Goal: Task Accomplishment & Management: Complete application form

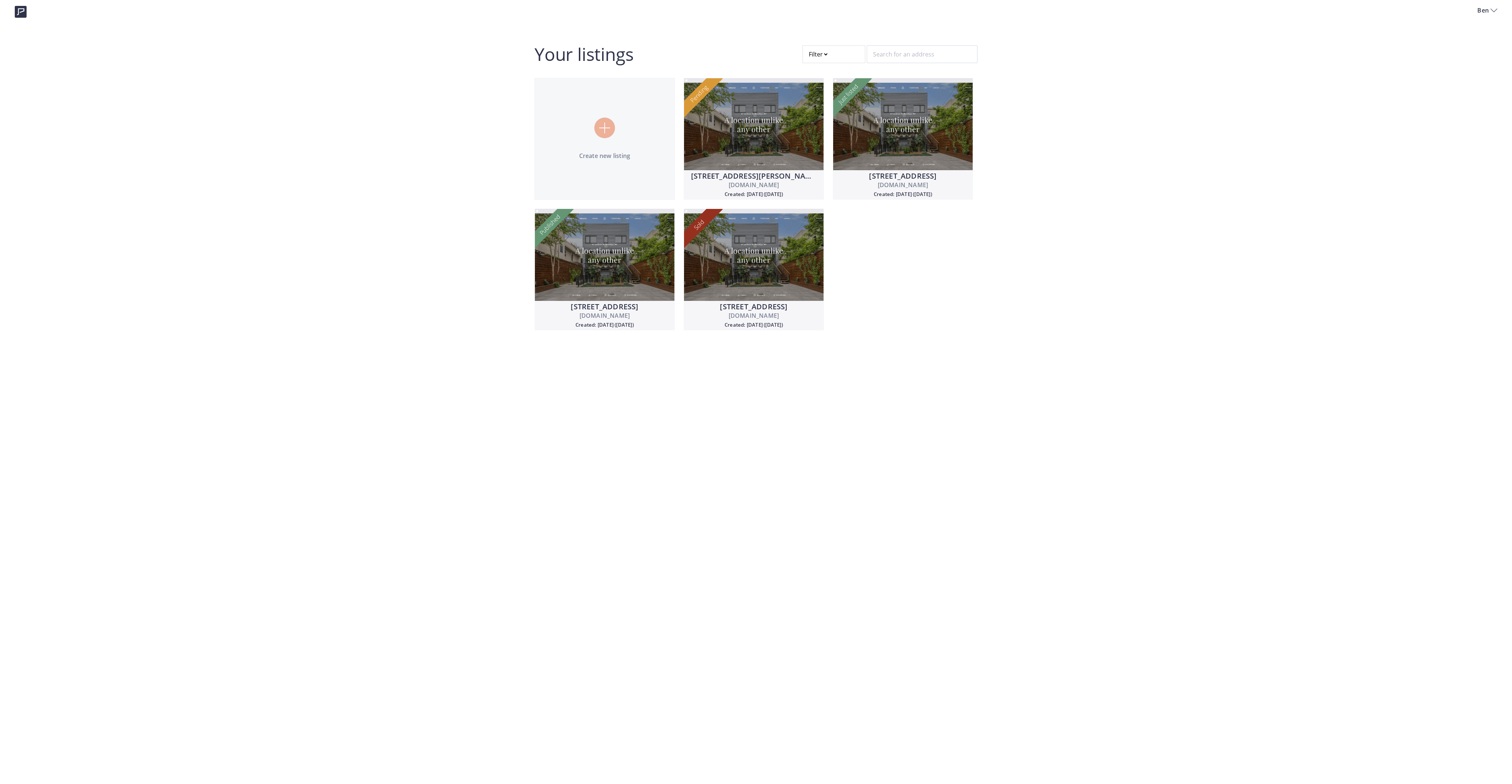
click at [811, 54] on div at bounding box center [833, 54] width 63 height 18
click at [820, 106] on span "Draft" at bounding box center [821, 108] width 12 height 7
click at [812, 106] on input "Draft" at bounding box center [809, 109] width 6 height 6
radio input "true"
radio input "false"
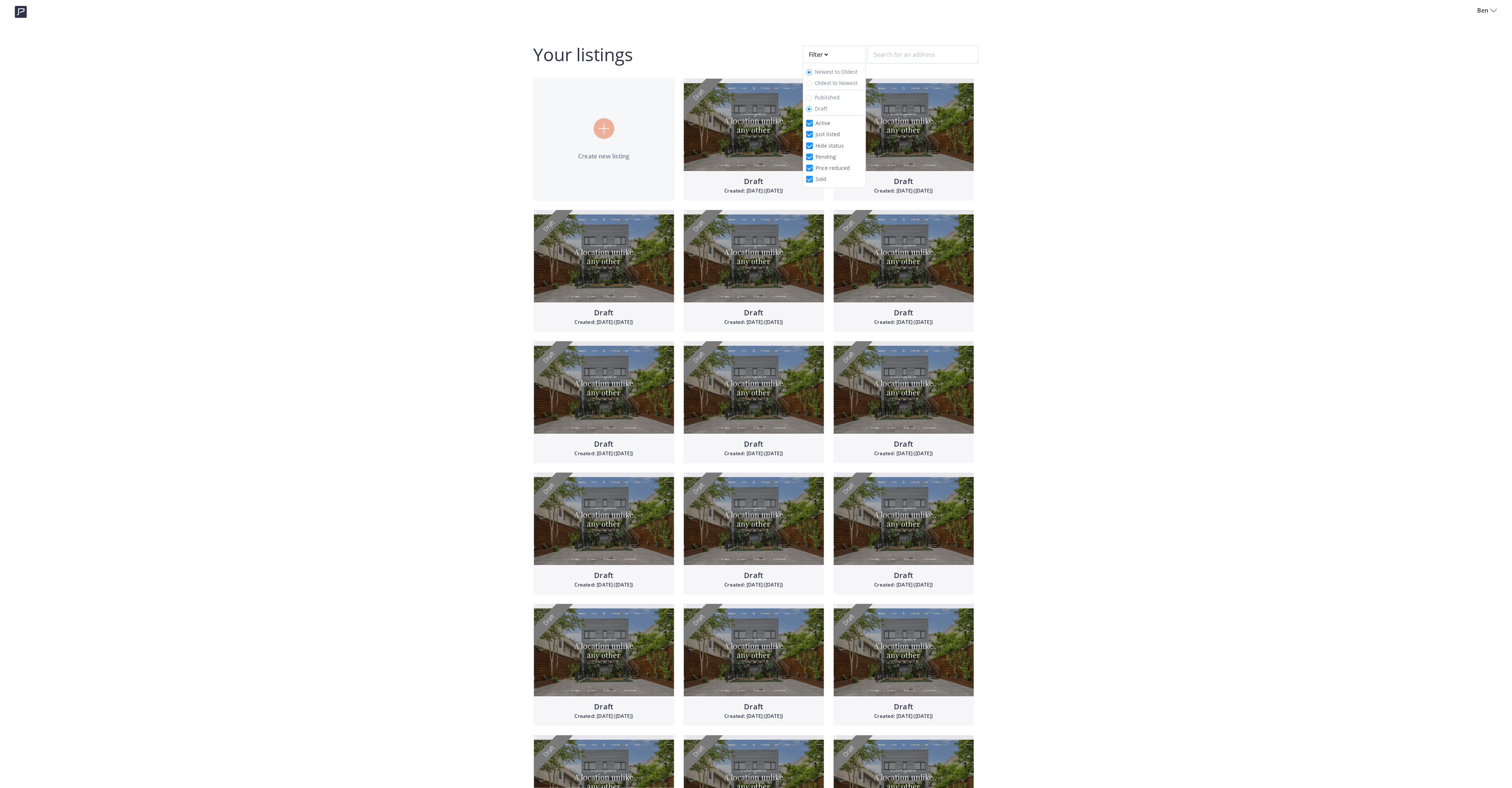
click at [471, 243] on div "Ben Your listings Filter Newest to Oldest Oldest to Newest Published Draft Acti…" at bounding box center [756, 695] width 1512 height 1391
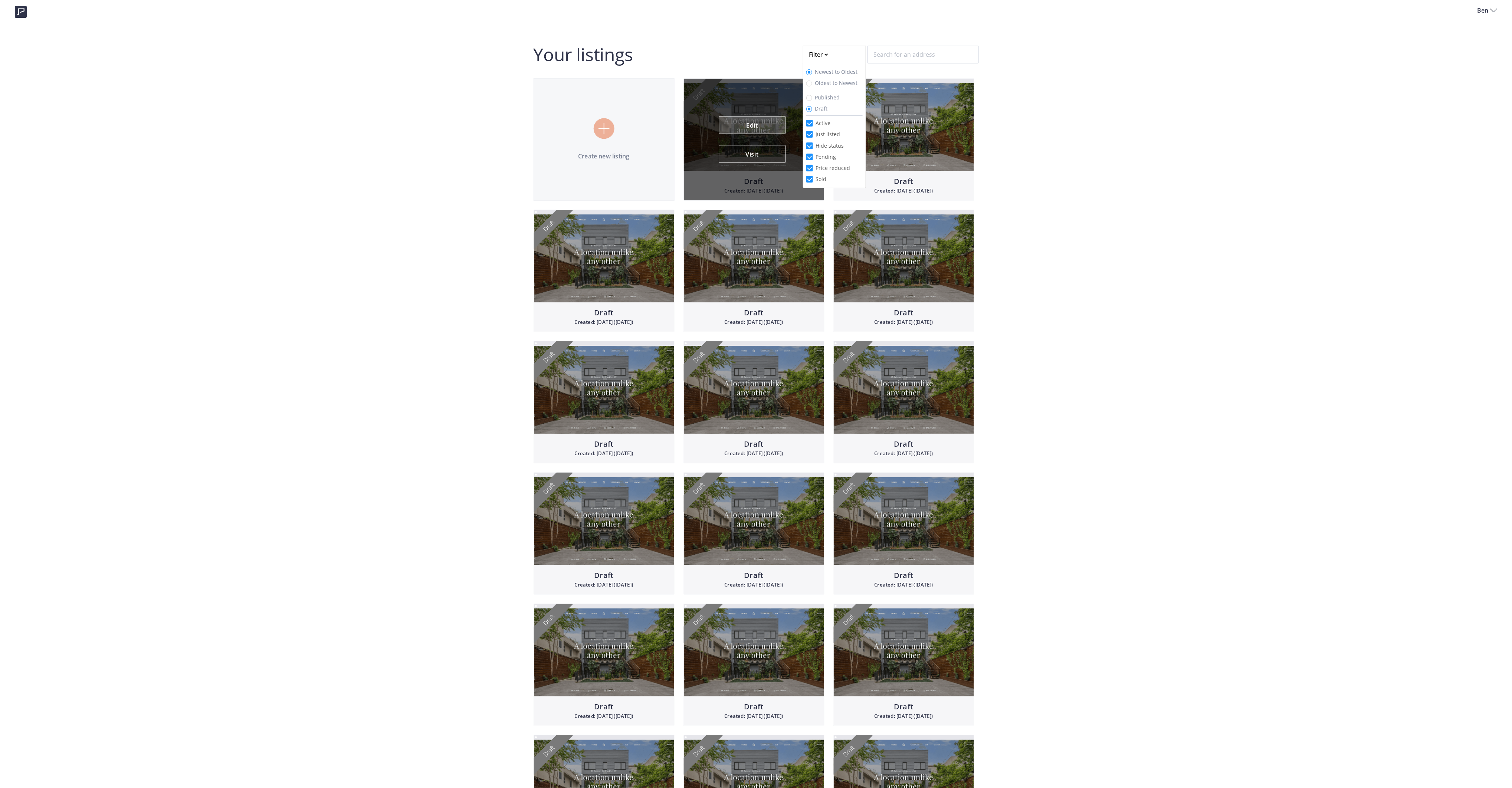
click at [763, 123] on link "Edit" at bounding box center [752, 125] width 67 height 18
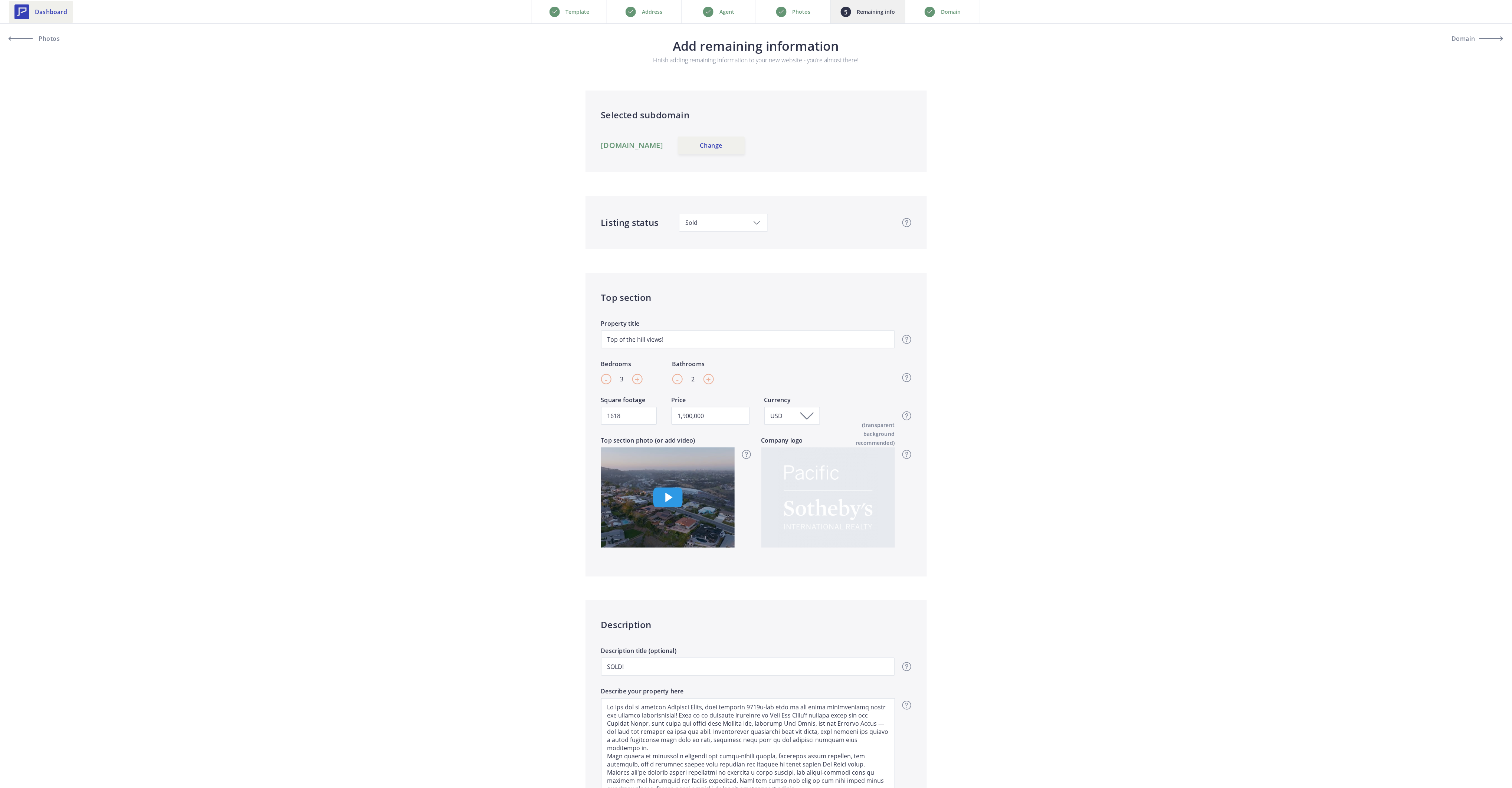
click at [30, 12] on link "Dashboard" at bounding box center [41, 12] width 64 height 22
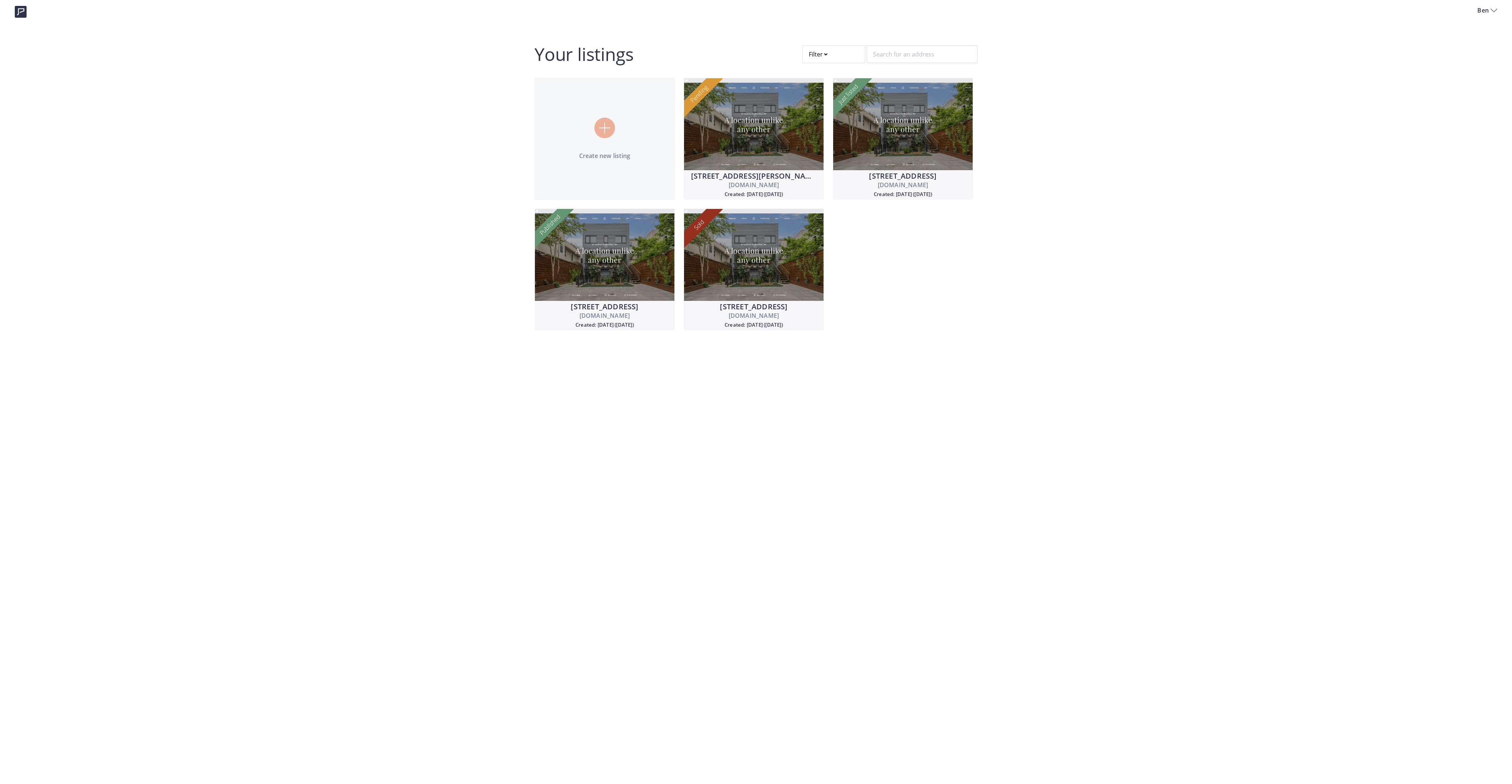
click at [833, 44] on div "Ben Your listings Filter Create new listing 4380 Adams Street 4380adams.usepill…" at bounding box center [756, 170] width 1512 height 339
click at [824, 51] on div at bounding box center [833, 54] width 63 height 18
click at [819, 107] on span "Draft" at bounding box center [821, 108] width 12 height 7
click at [812, 107] on input "Draft" at bounding box center [809, 109] width 6 height 6
radio input "true"
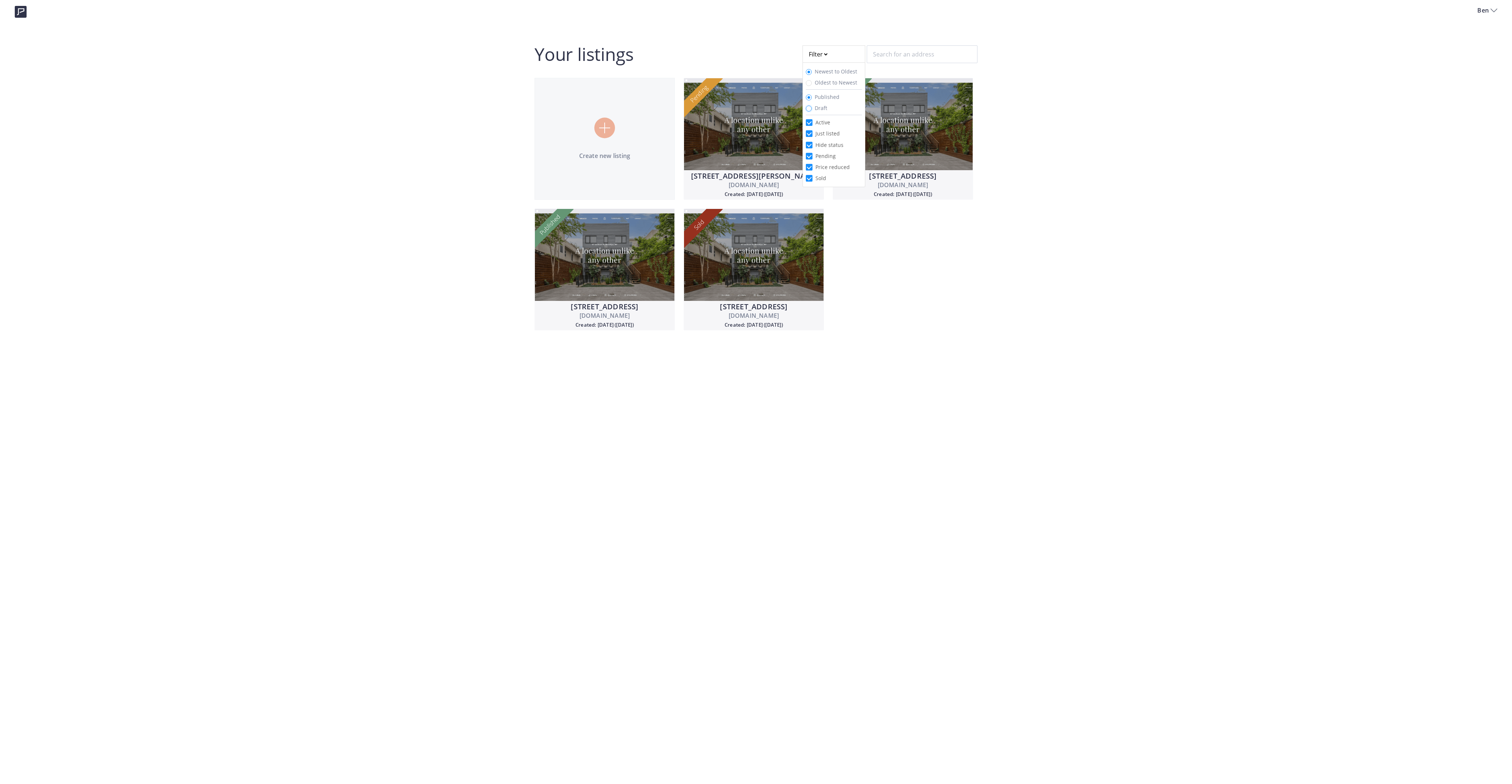
radio input "false"
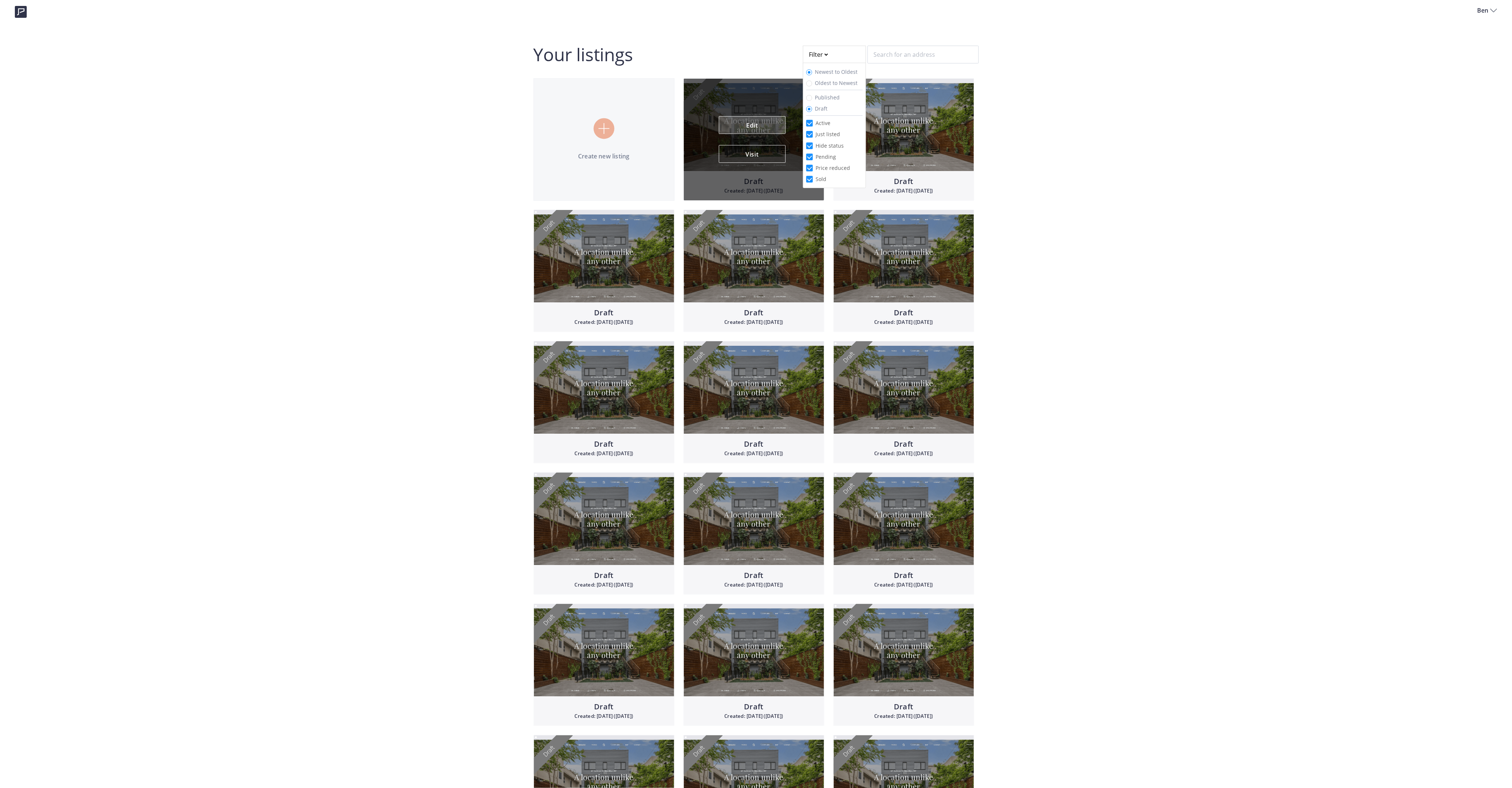
click at [752, 126] on link "Edit" at bounding box center [752, 125] width 67 height 18
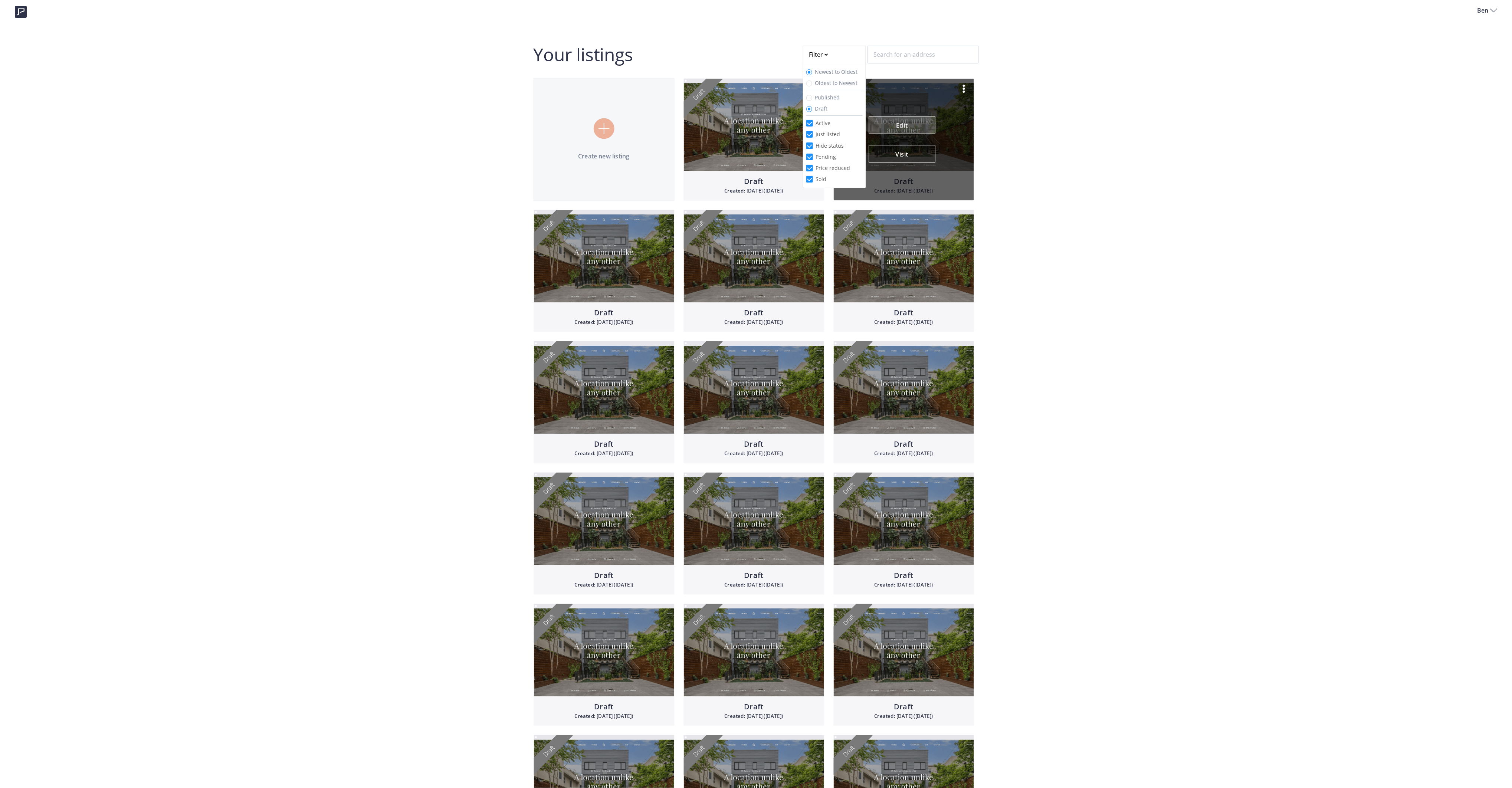
click at [912, 127] on link "Edit" at bounding box center [901, 125] width 67 height 18
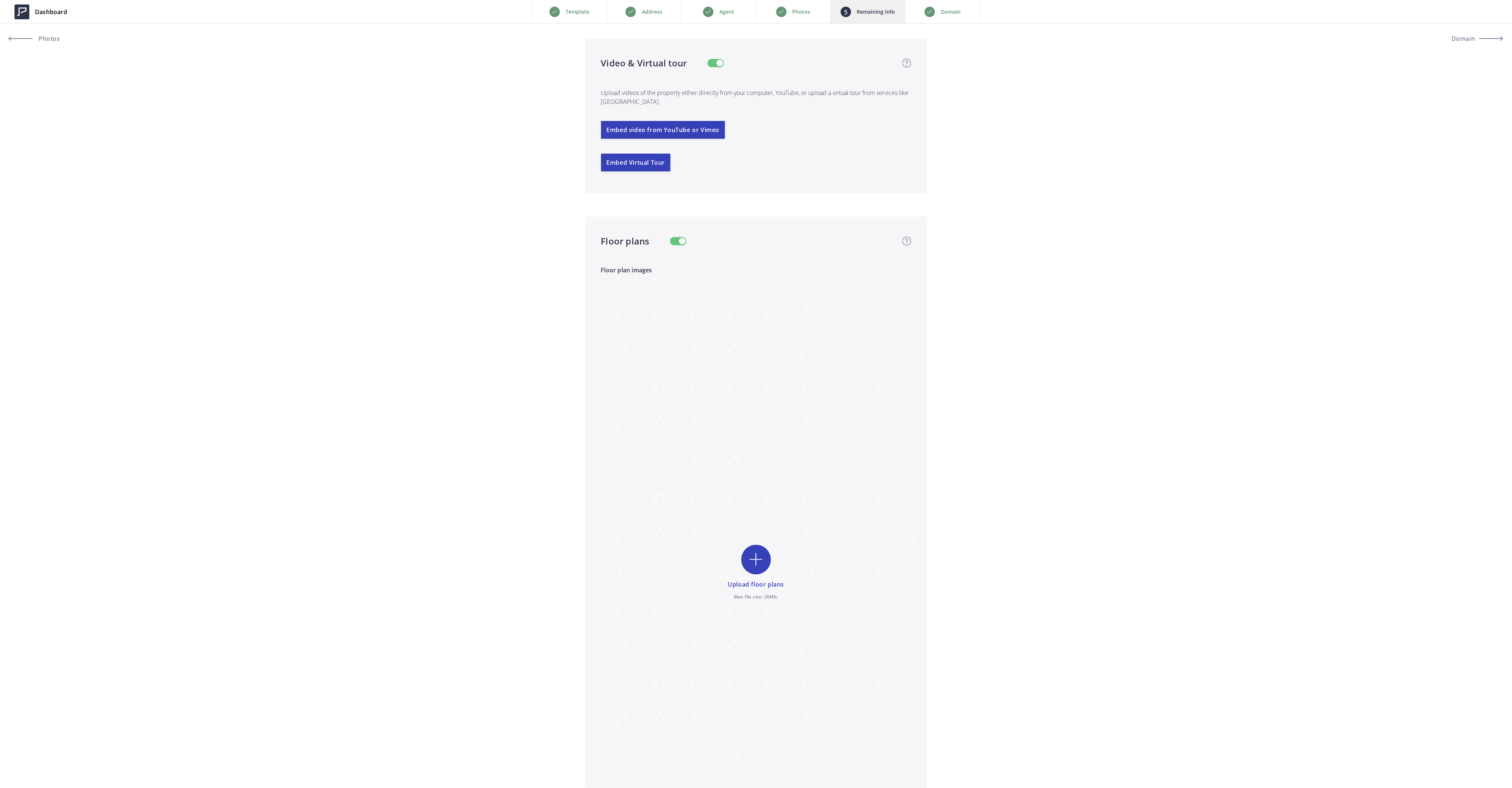
scroll to position [1501, 0]
click at [654, 158] on button "Embed Virtual Tour" at bounding box center [636, 160] width 70 height 18
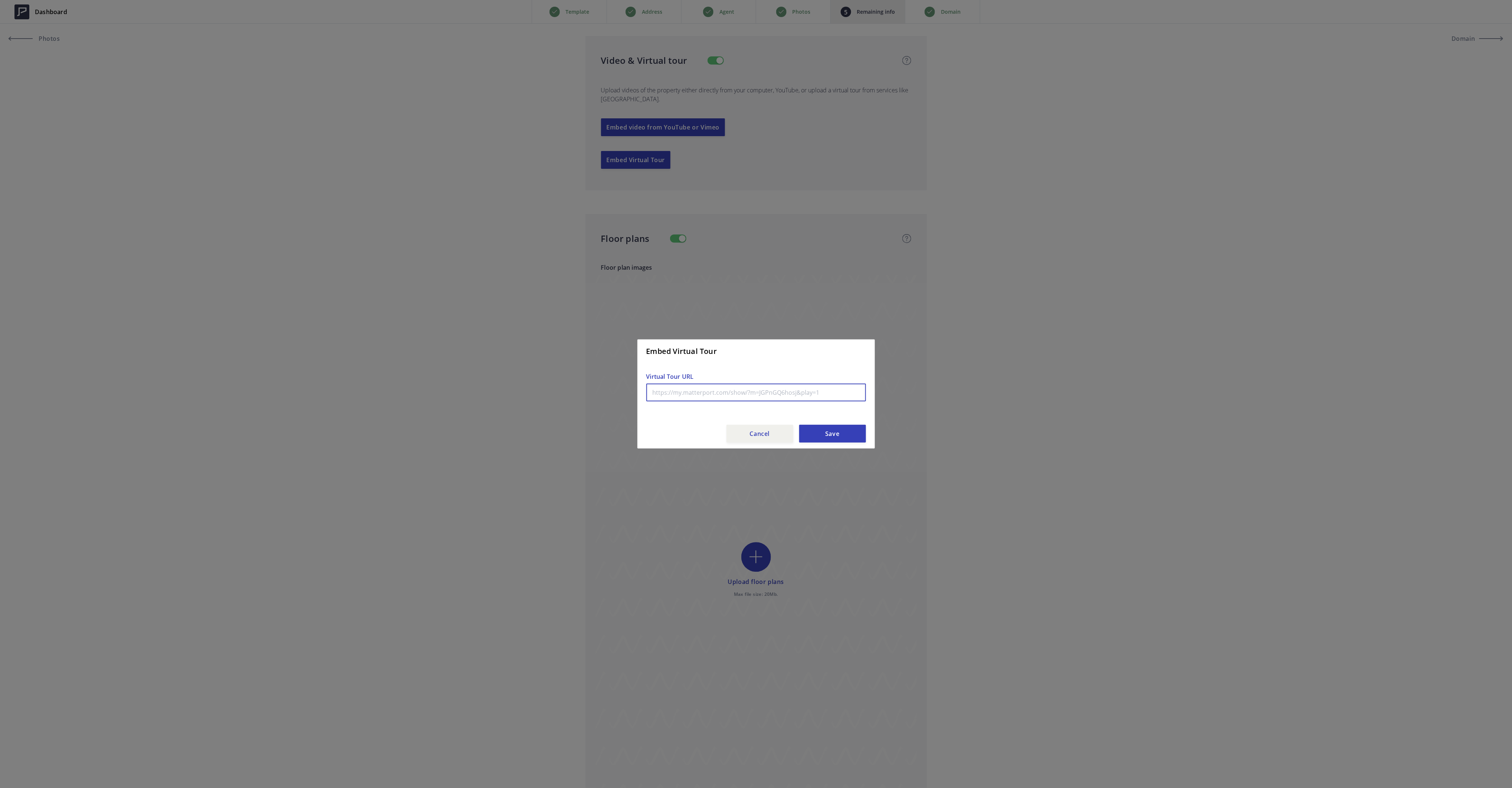
click at [678, 397] on input "text" at bounding box center [756, 392] width 219 height 18
paste input "https://my.matterport.com/show/?m=MjbfqHJWMnE&mls=1"
type input "https://my.matterport.com/show/?m=MjbfqHJWMnE&mls=1"
click at [845, 431] on button "Save" at bounding box center [832, 434] width 67 height 18
type input "1,060,000"
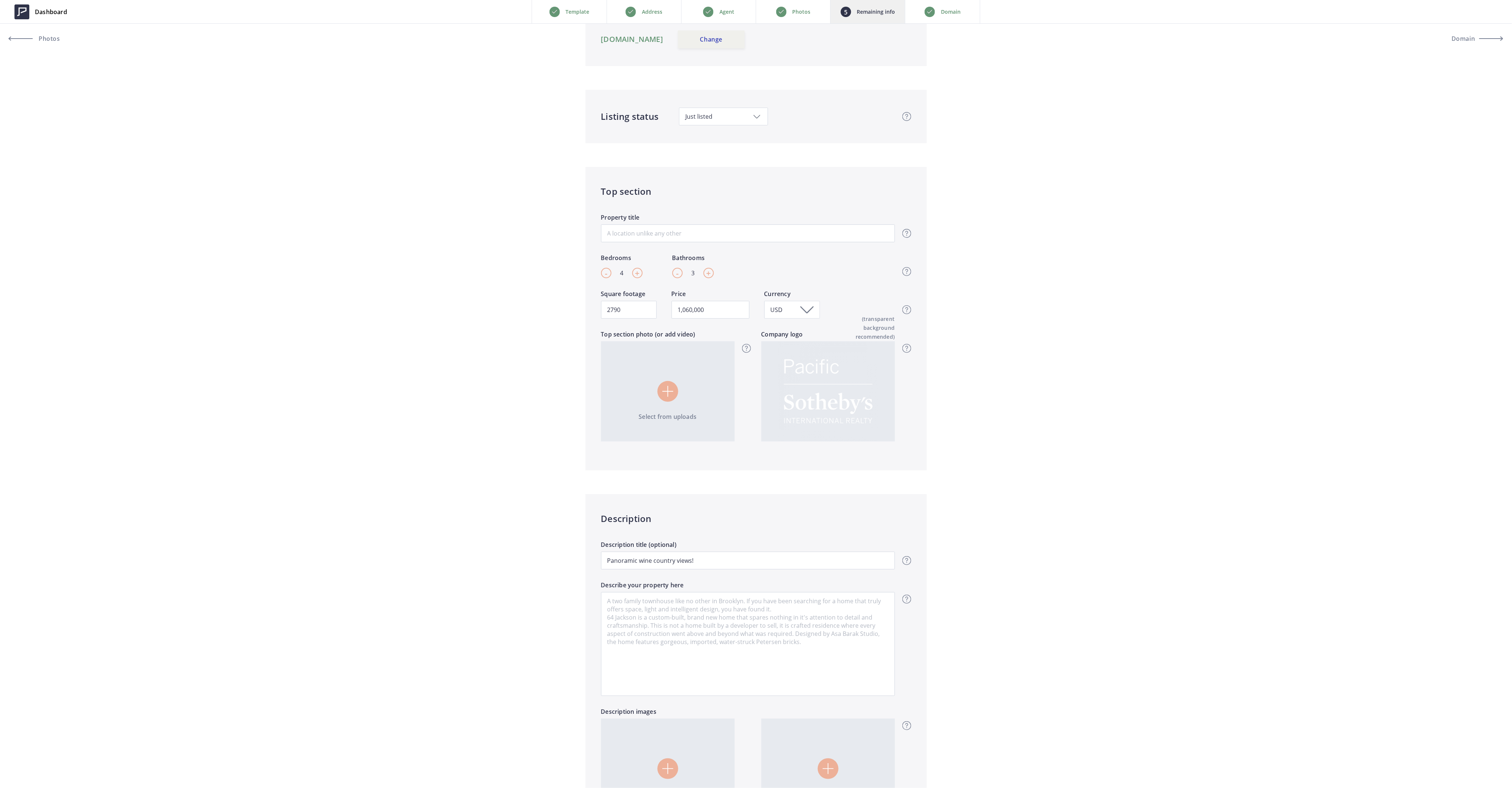
scroll to position [0, 0]
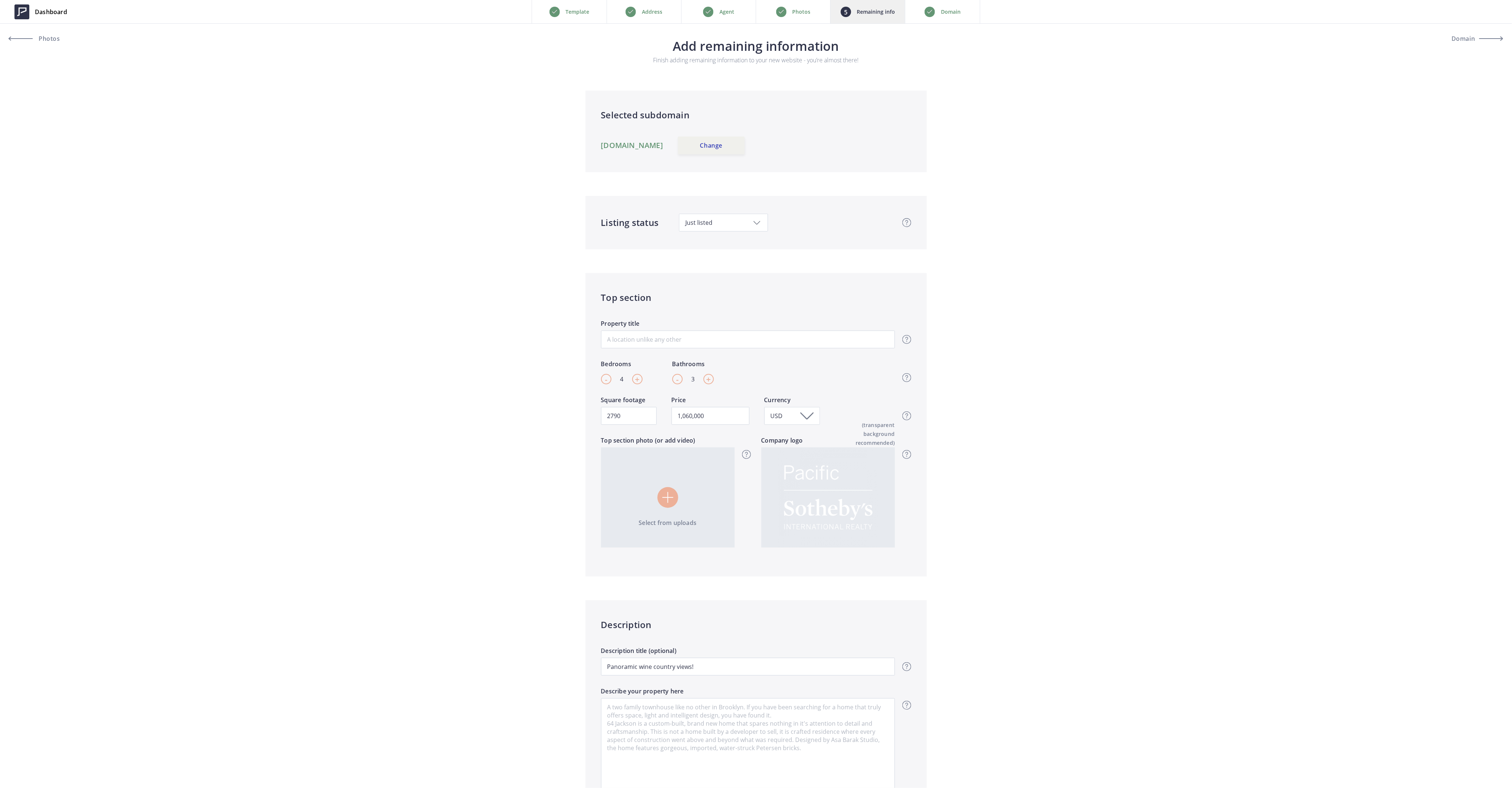
click at [667, 495] on img at bounding box center [668, 497] width 11 height 11
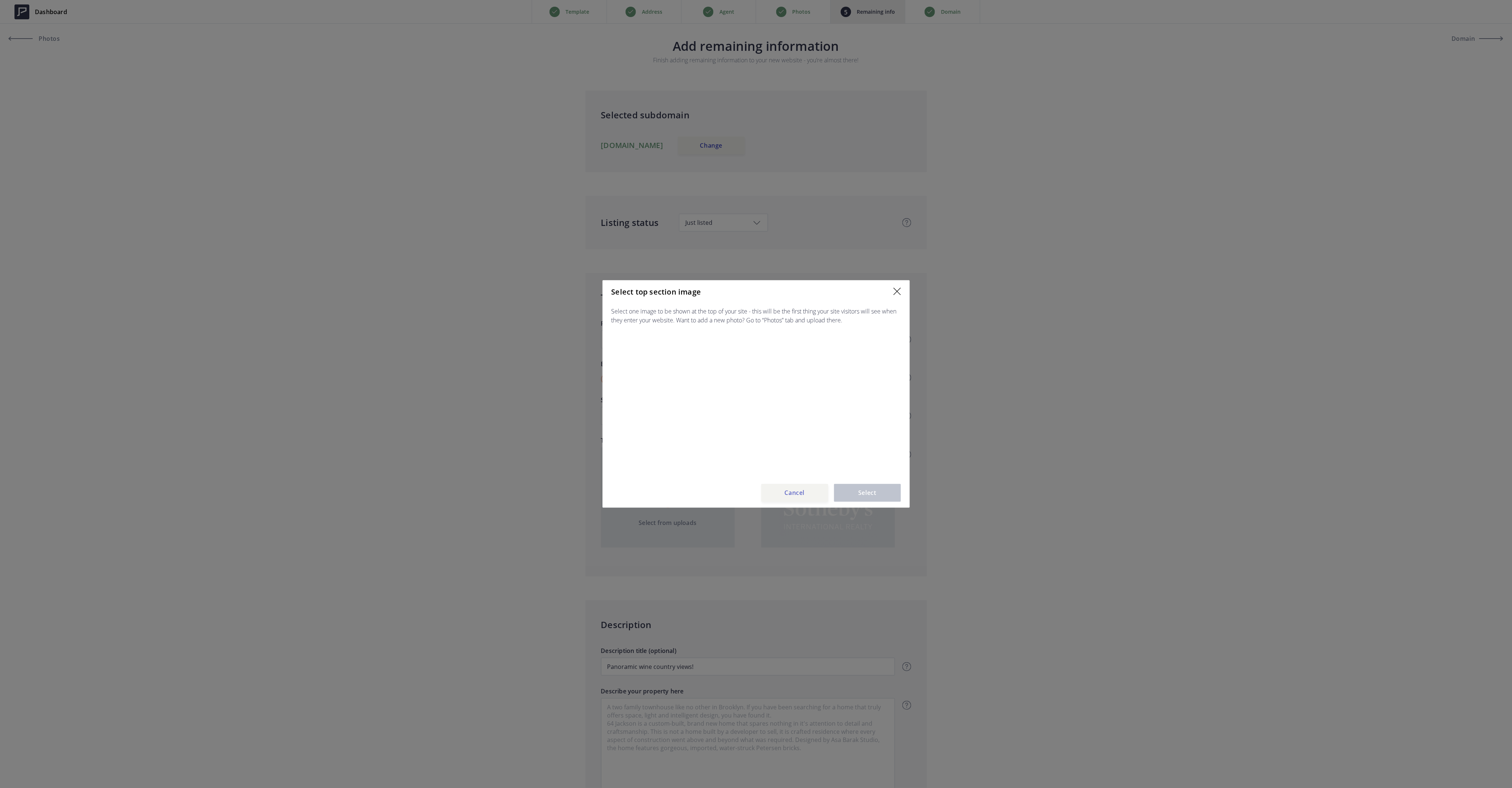
click at [782, 493] on button "Cancel" at bounding box center [795, 493] width 67 height 18
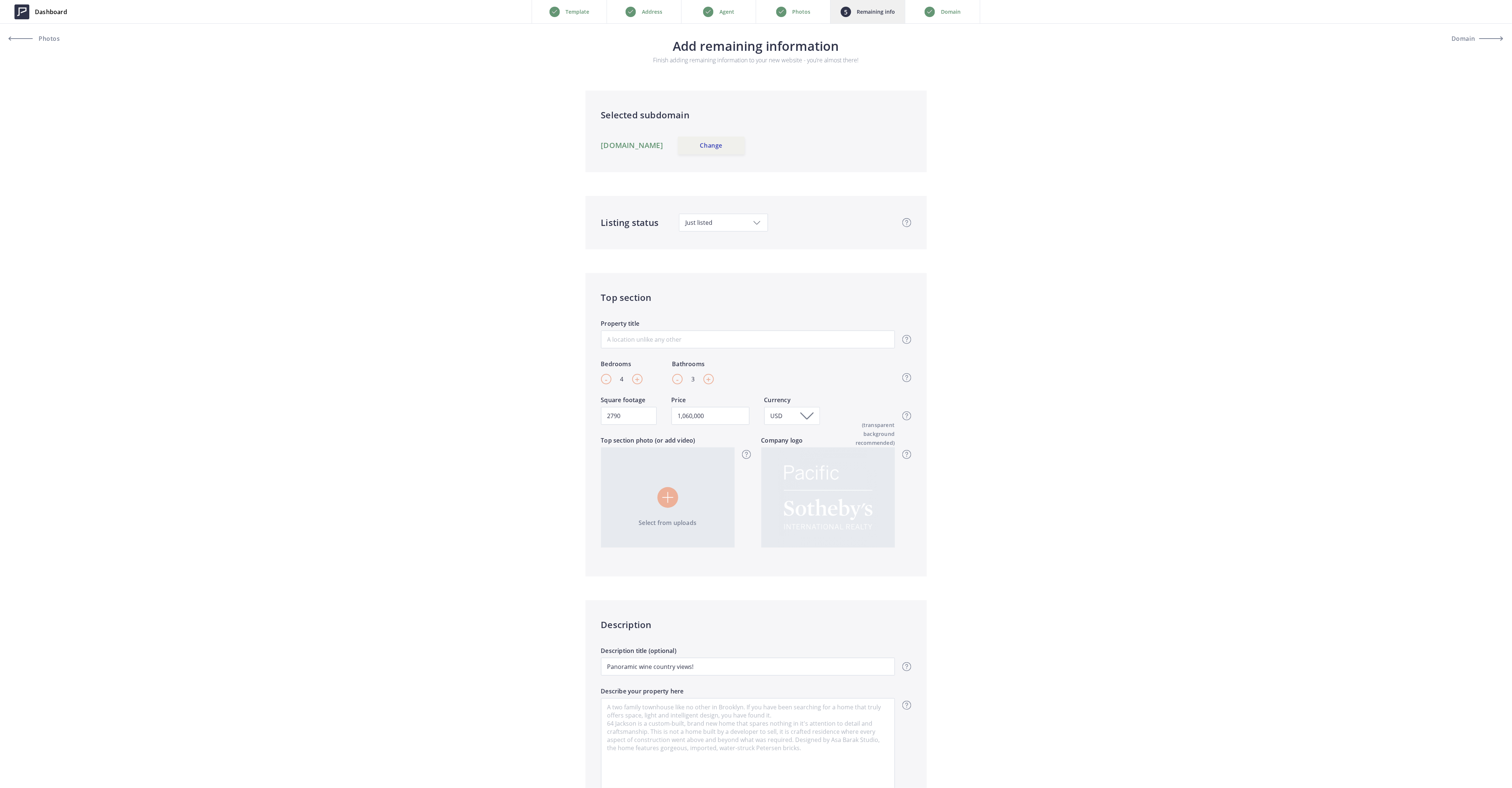
click at [661, 498] on div at bounding box center [667, 497] width 21 height 21
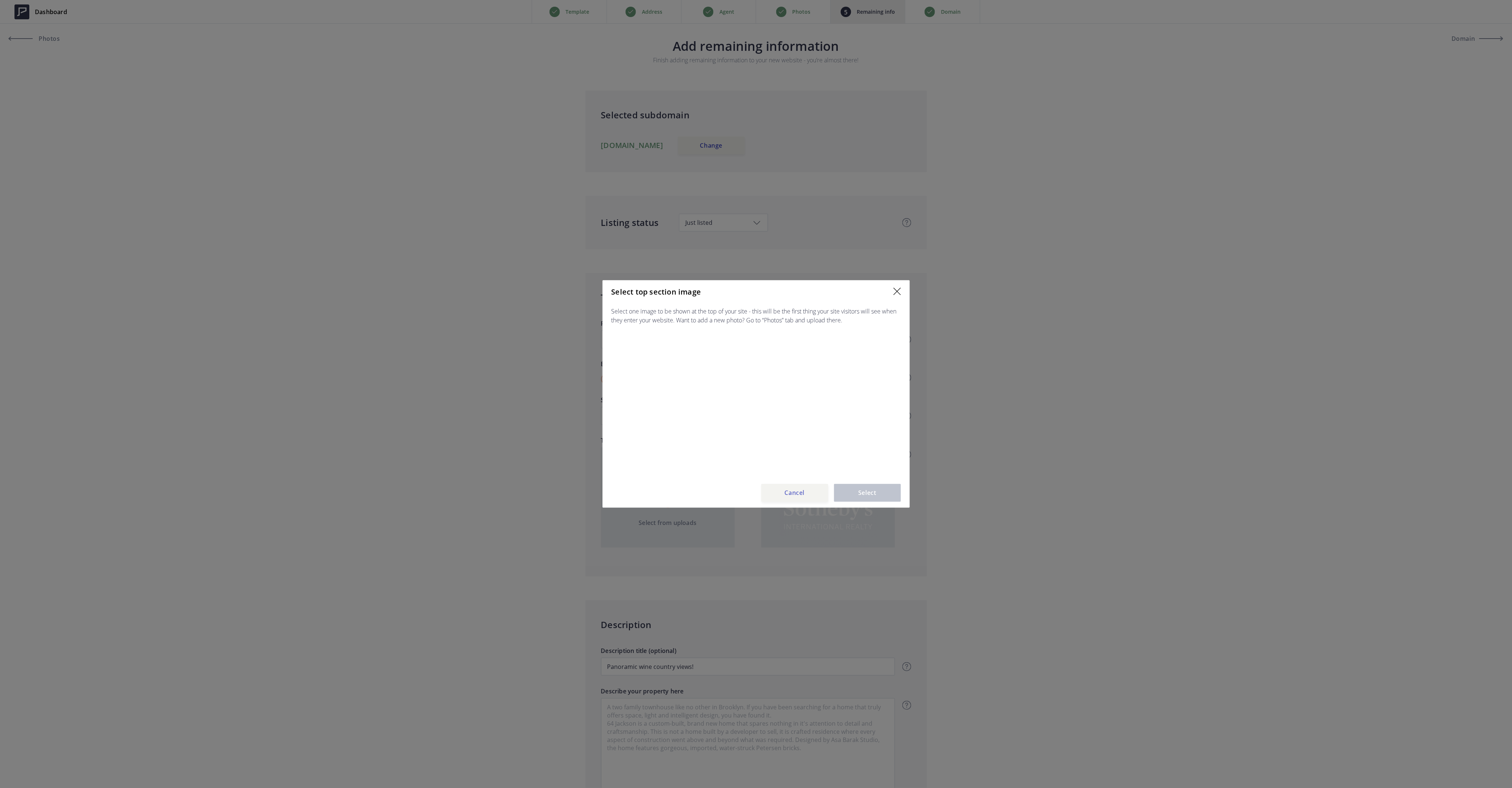
click at [781, 499] on button "Cancel" at bounding box center [795, 493] width 67 height 18
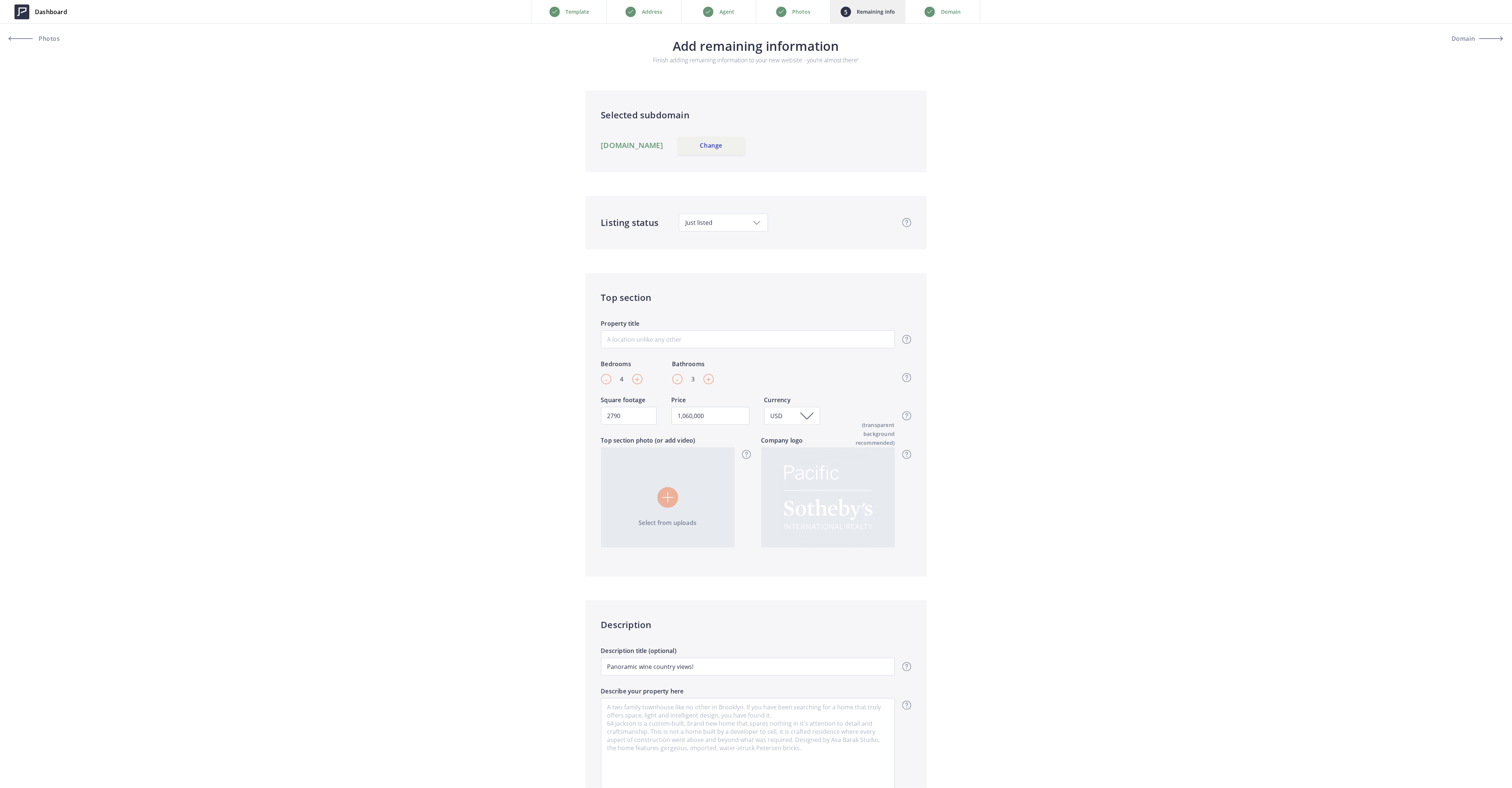
click at [792, 9] on p "Photos" at bounding box center [801, 12] width 18 height 9
